Goal: Task Accomplishment & Management: Use online tool/utility

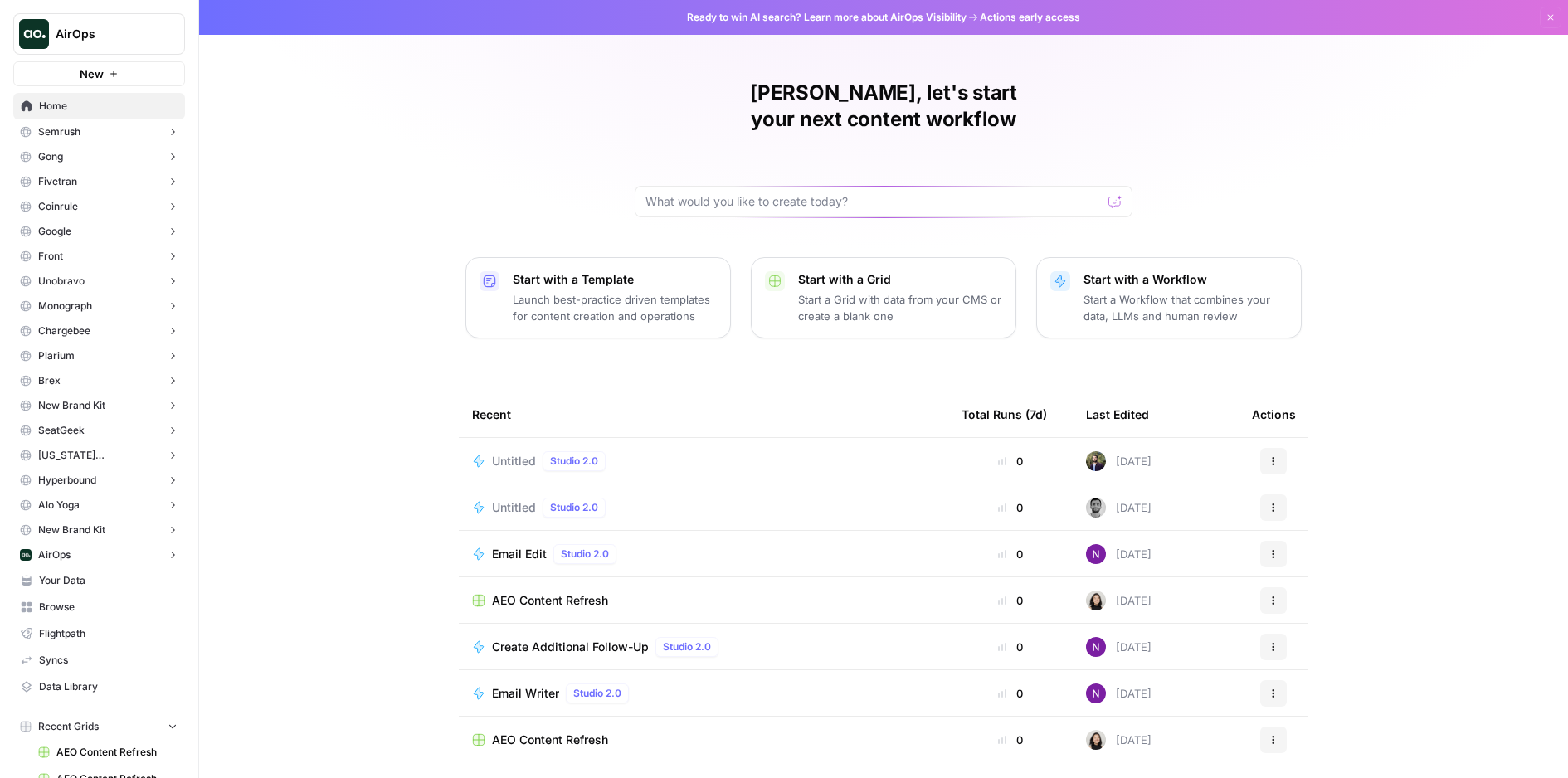
click at [108, 134] on button "Semrush" at bounding box center [99, 132] width 172 height 25
click at [109, 133] on button "Semrush" at bounding box center [99, 132] width 172 height 25
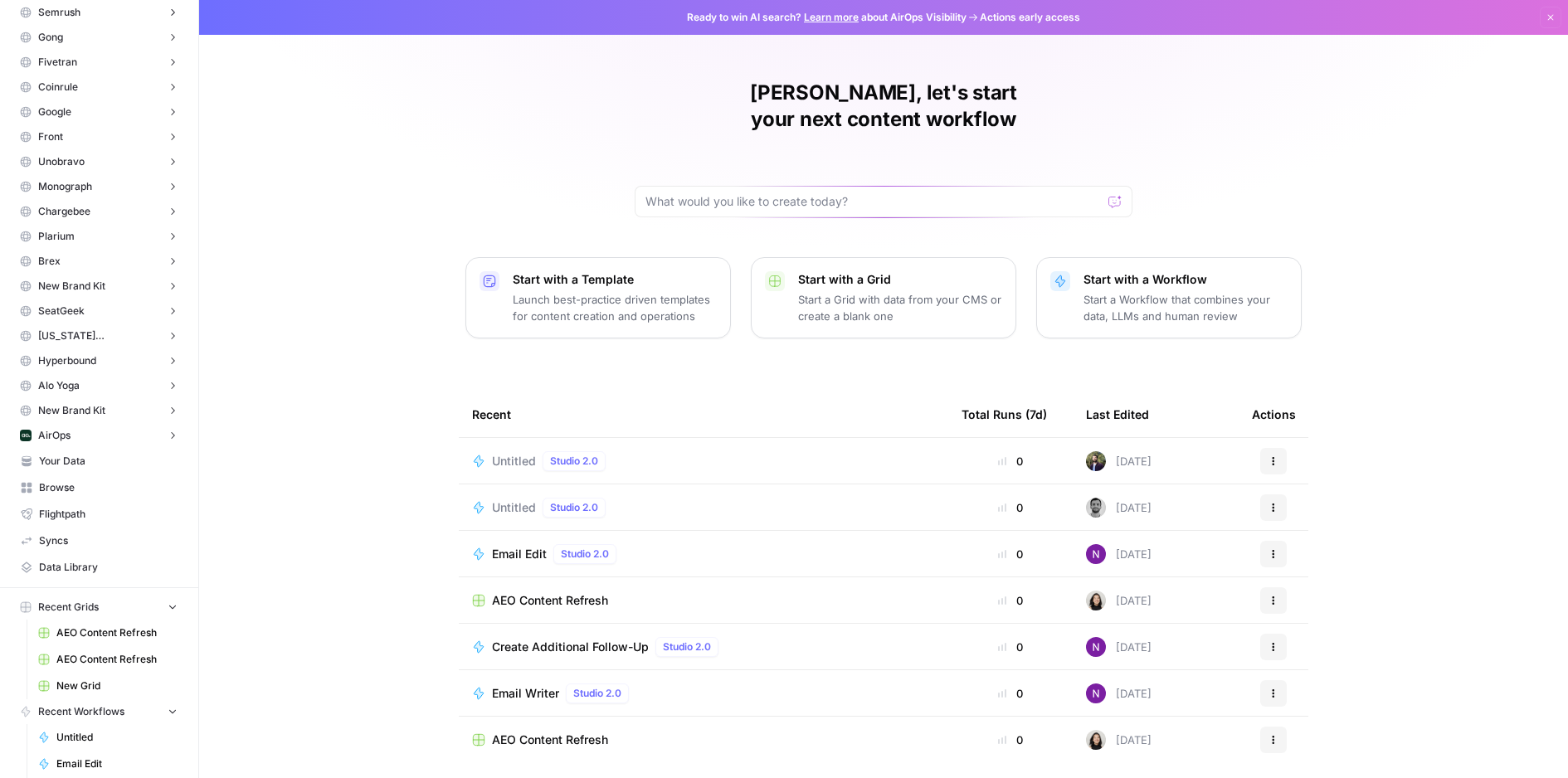
scroll to position [245, 0]
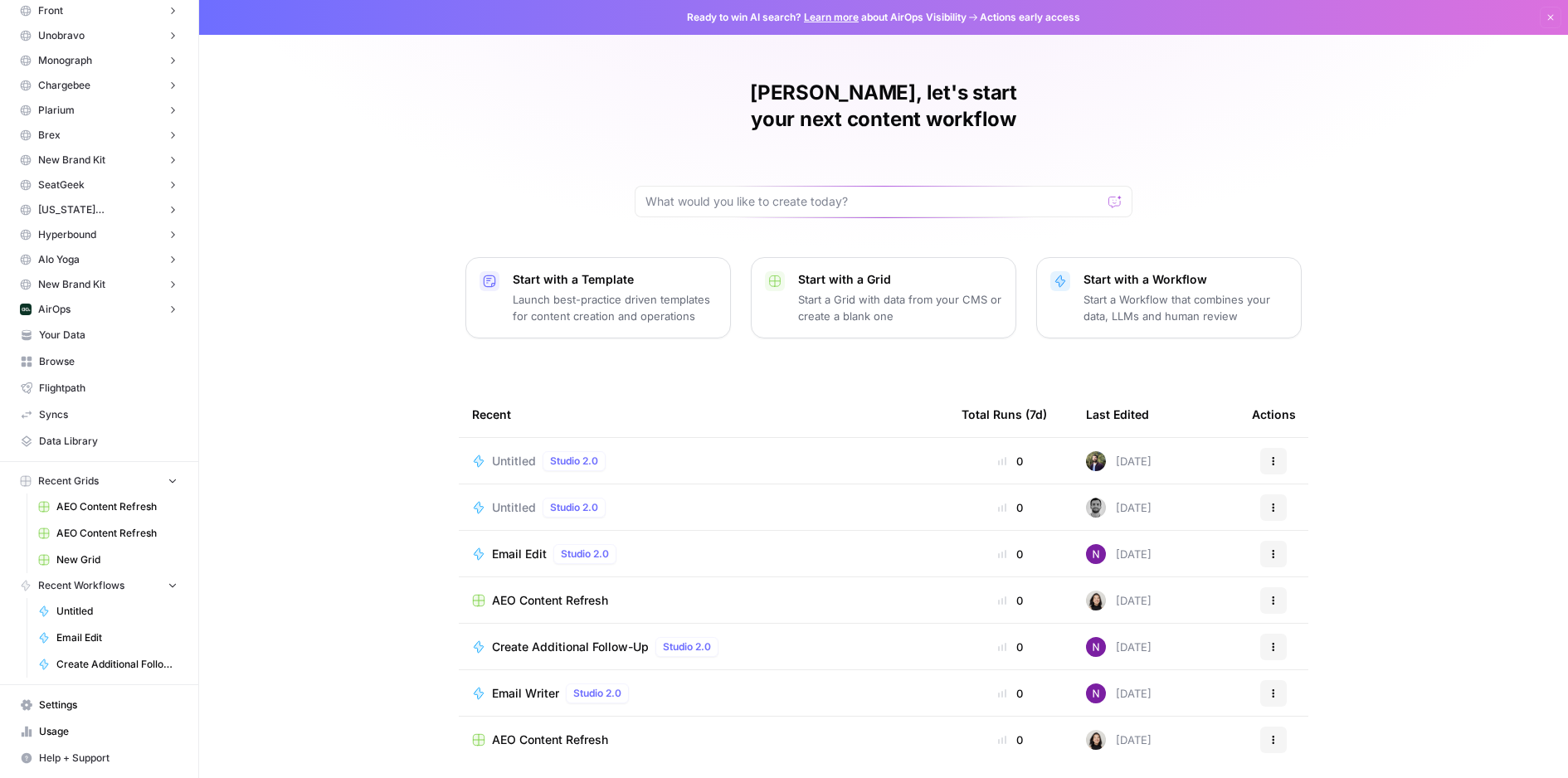
click at [124, 615] on span "Untitled" at bounding box center [117, 612] width 121 height 15
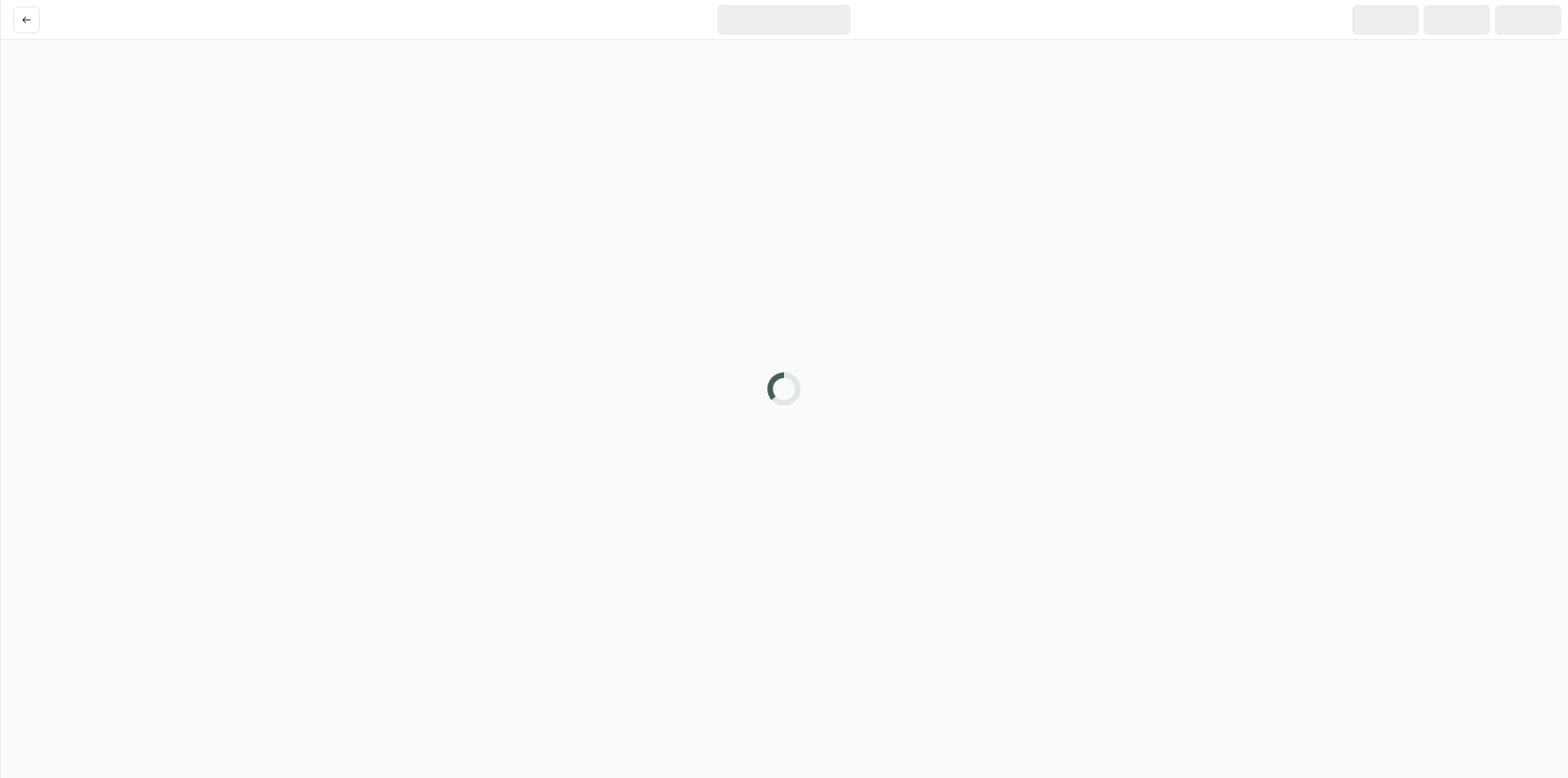
scroll to position [193, 0]
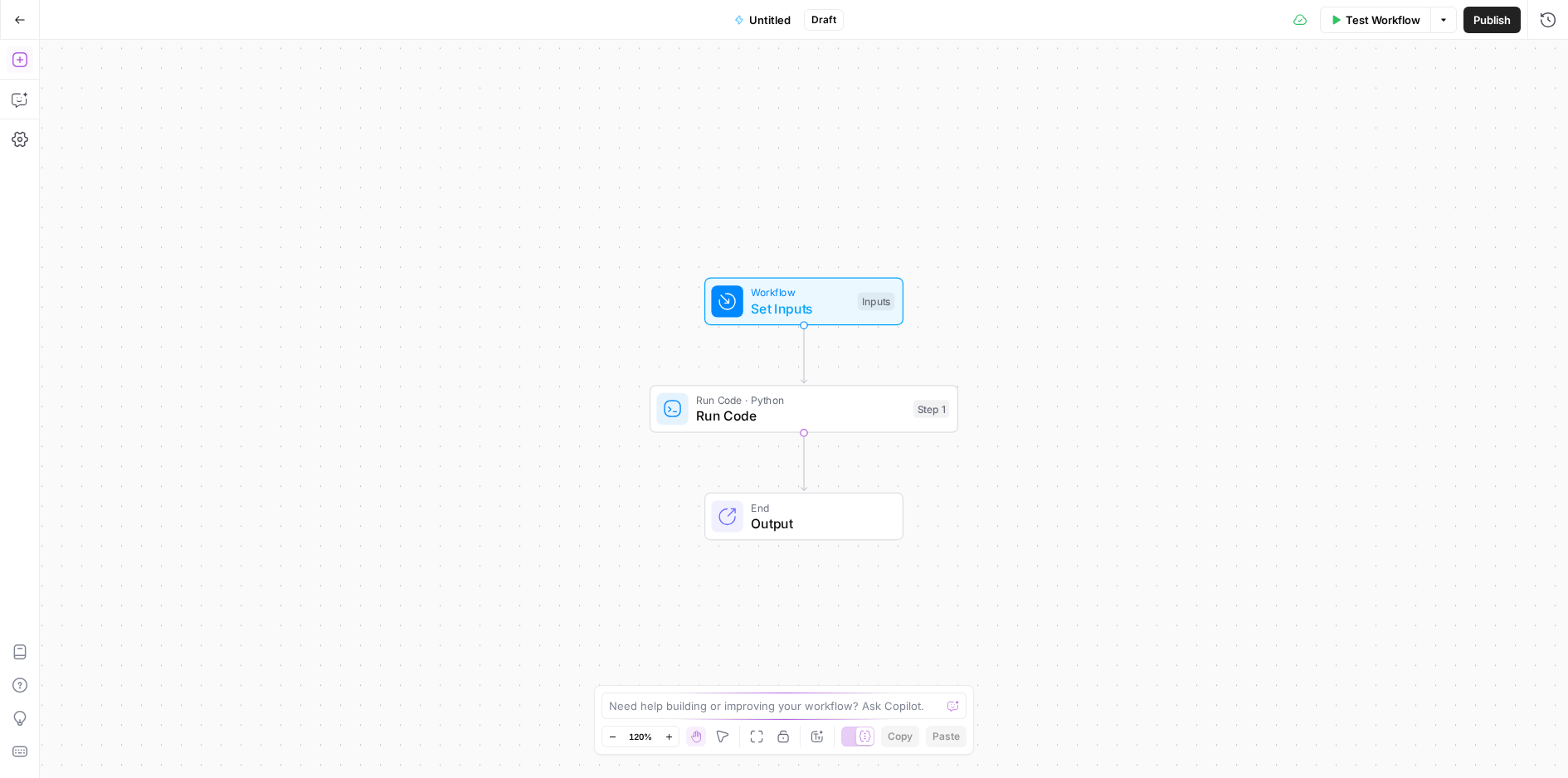
click at [14, 57] on icon "button" at bounding box center [20, 60] width 17 height 17
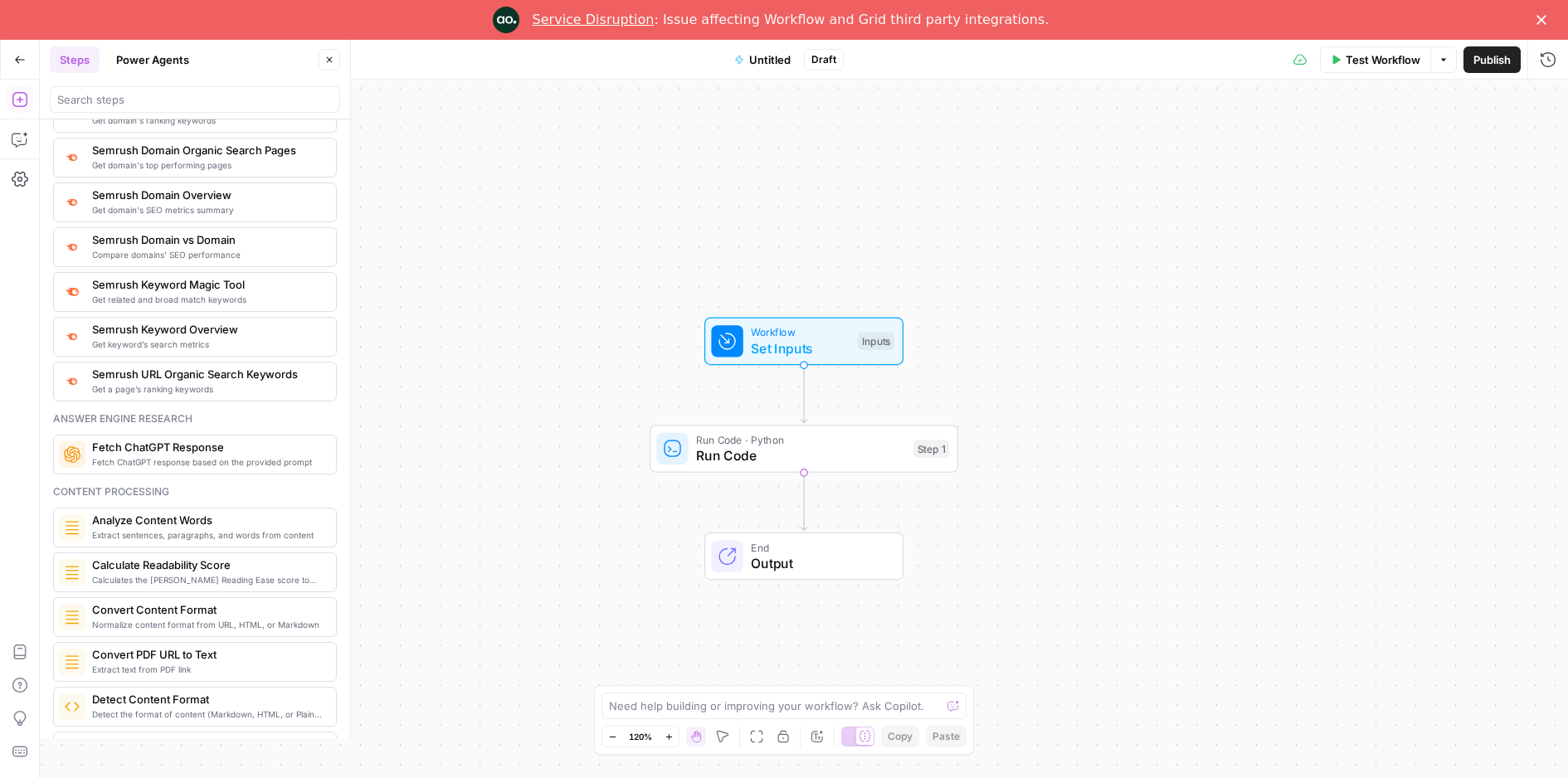
scroll to position [0, 0]
